Goal: Task Accomplishment & Management: Manage account settings

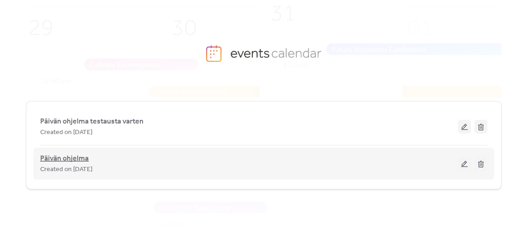
click at [74, 158] on span "Päivän ohjelma" at bounding box center [64, 158] width 48 height 11
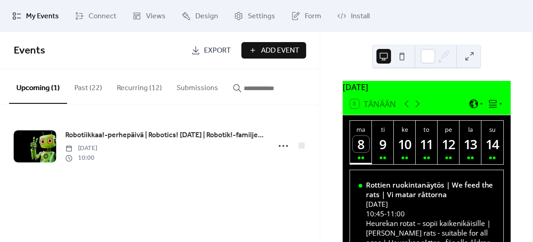
click at [134, 85] on button "Recurring (12)" at bounding box center [140, 86] width 60 height 34
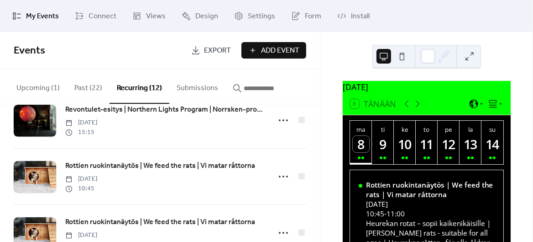
scroll to position [139, 0]
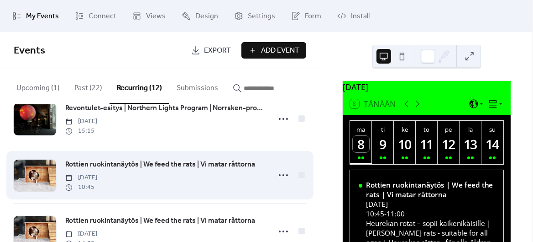
click at [195, 161] on span "Rottien ruokintanäytös | We feed the rats | Vi matar råttorna" at bounding box center [160, 164] width 190 height 11
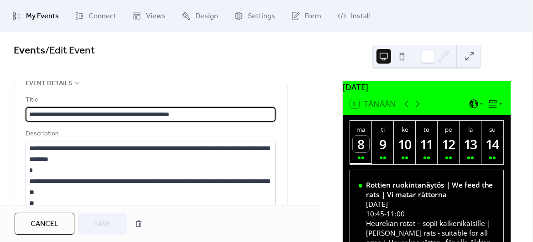
type input "**********"
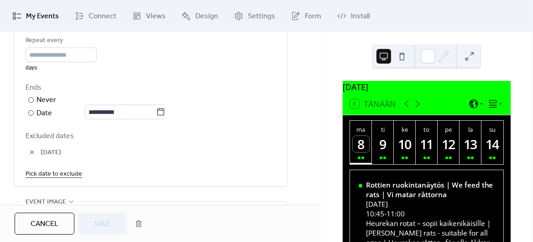
scroll to position [468, 0]
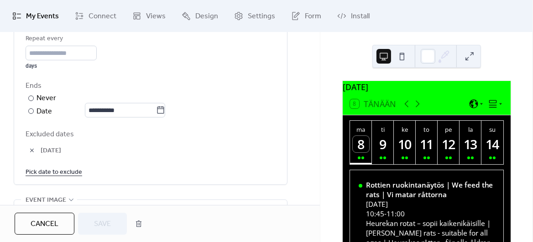
click at [37, 177] on link "Pick date to exclude" at bounding box center [54, 171] width 57 height 11
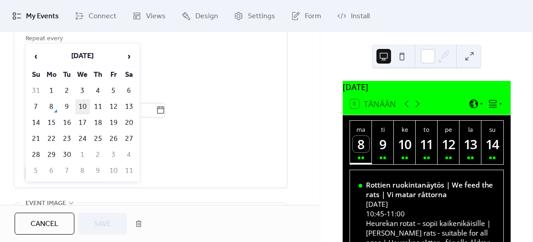
click at [82, 104] on td "10" at bounding box center [82, 106] width 15 height 15
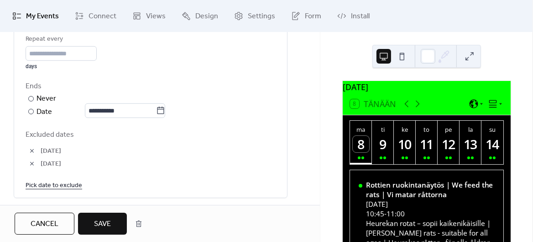
click at [102, 226] on span "Save" at bounding box center [102, 223] width 17 height 11
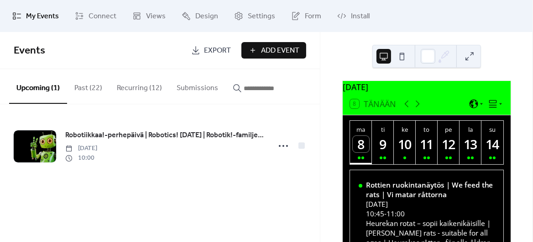
click at [129, 87] on button "Recurring (12)" at bounding box center [140, 86] width 60 height 34
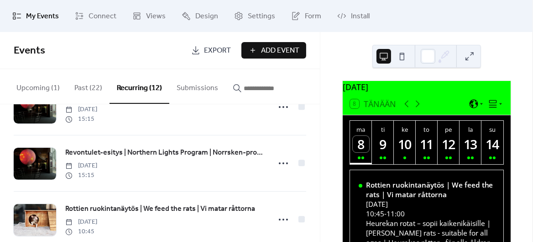
scroll to position [171, 0]
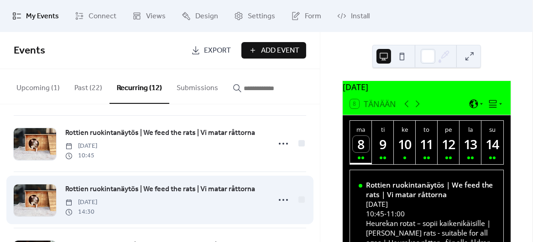
click at [193, 189] on span "Rottien ruokintanäytös | We feed the rats | Vi matar råttorna" at bounding box center [160, 189] width 190 height 11
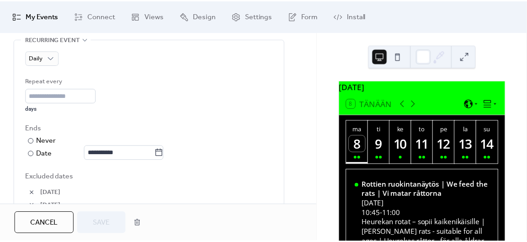
scroll to position [497, 0]
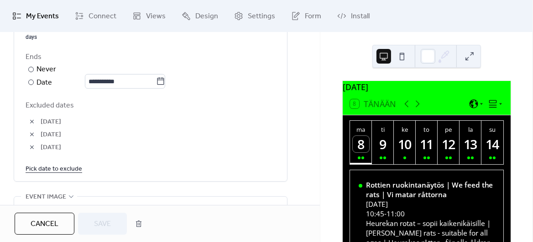
click at [57, 173] on link "Pick date to exclude" at bounding box center [54, 168] width 57 height 11
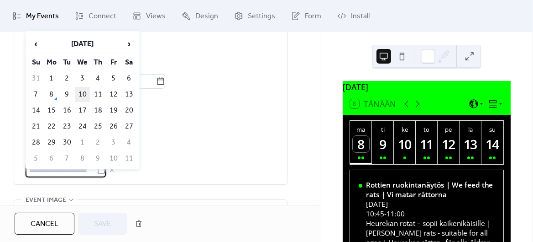
click at [77, 93] on td "10" at bounding box center [82, 94] width 15 height 15
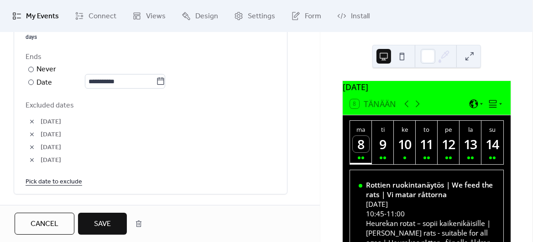
click at [97, 223] on span "Save" at bounding box center [102, 223] width 17 height 11
